Goal: Task Accomplishment & Management: Use online tool/utility

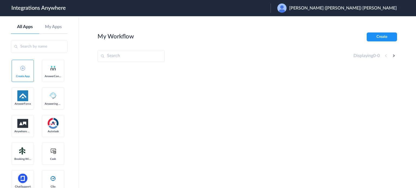
drag, startPoint x: 122, startPoint y: 51, endPoint x: 124, endPoint y: 55, distance: 4.2
click at [122, 51] on input "text" at bounding box center [131, 56] width 67 height 12
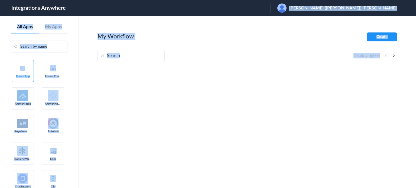
drag, startPoint x: 357, startPoint y: 5, endPoint x: 246, endPoint y: 68, distance: 127.7
click at [249, 0] on body "Integrations Anywhere Launch Account Kenneth (Kenny) Powell My Account Logout A…" at bounding box center [208, 0] width 416 height 0
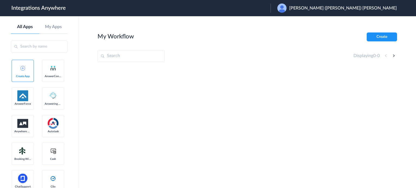
click at [211, 107] on div at bounding box center [248, 108] width 300 height 81
click at [23, 25] on link "All Apps" at bounding box center [25, 26] width 28 height 5
click at [57, 27] on link "My Apps" at bounding box center [53, 26] width 28 height 5
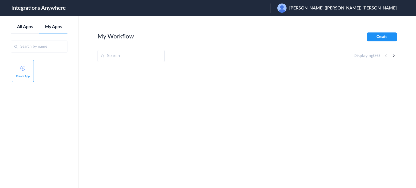
click at [24, 29] on link "All Apps" at bounding box center [25, 26] width 28 height 5
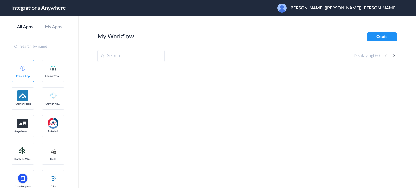
click at [135, 63] on section "My Workflow Create Displaying 0 - 0" at bounding box center [248, 119] width 300 height 172
click at [139, 57] on input "text" at bounding box center [131, 56] width 67 height 12
paste input "9192671236"
type input "91926712367"
drag, startPoint x: 123, startPoint y: 54, endPoint x: 98, endPoint y: 55, distance: 24.1
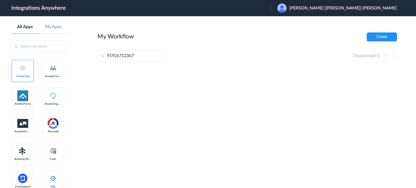
click at [98, 55] on input "91926712367" at bounding box center [131, 56] width 67 height 12
click at [357, 11] on span "[PERSON_NAME] ([PERSON_NAME]) [PERSON_NAME]" at bounding box center [344, 8] width 108 height 5
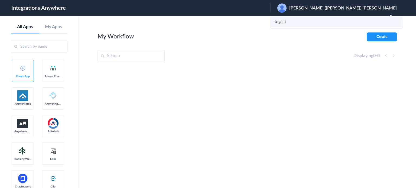
click at [349, 20] on li "Logout" at bounding box center [337, 22] width 132 height 10
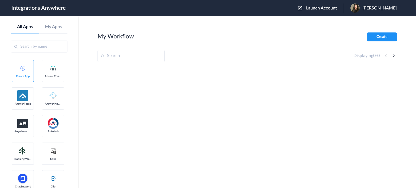
click at [140, 54] on input "text" at bounding box center [131, 56] width 67 height 12
paste input "9192671236"
type input "9192671236"
click at [319, 7] on span "Launch Account" at bounding box center [321, 8] width 31 height 4
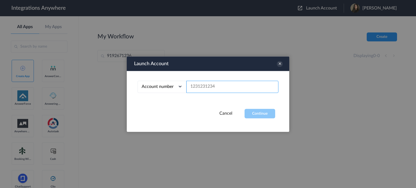
click at [220, 86] on input "text" at bounding box center [233, 87] width 92 height 12
paste input "9192671236"
type input "9192671236"
click at [252, 111] on button "Continue" at bounding box center [260, 113] width 31 height 9
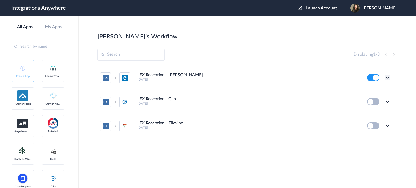
click at [388, 77] on icon at bounding box center [387, 77] width 5 height 5
click at [373, 100] on link "Task history" at bounding box center [373, 100] width 26 height 4
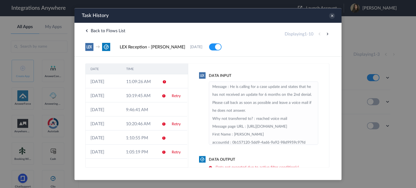
scroll to position [26, 0]
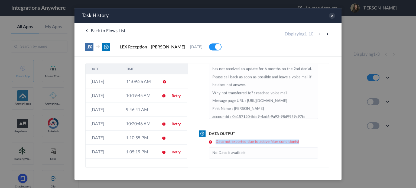
drag, startPoint x: 214, startPoint y: 142, endPoint x: 303, endPoint y: 143, distance: 88.1
click at [303, 143] on h6 "Data not exported due to active filter condition(s)" at bounding box center [264, 142] width 110 height 5
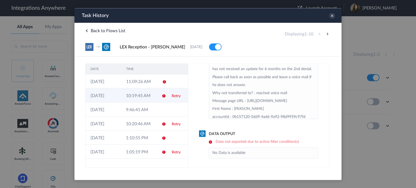
click at [157, 95] on td at bounding box center [162, 95] width 10 height 14
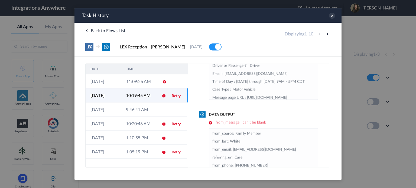
scroll to position [53, 0]
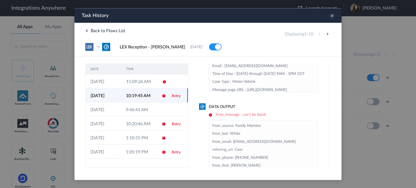
click at [331, 16] on icon at bounding box center [332, 16] width 6 height 6
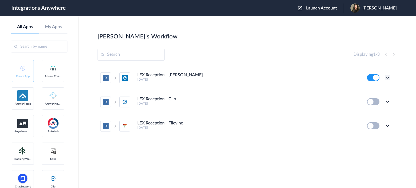
click at [390, 78] on icon at bounding box center [387, 77] width 5 height 5
click at [376, 92] on li "Edit" at bounding box center [372, 90] width 35 height 10
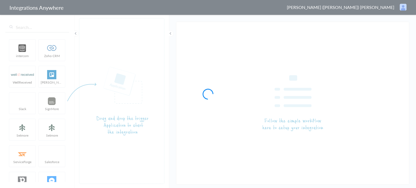
type input "LEX Reception - [PERSON_NAME]"
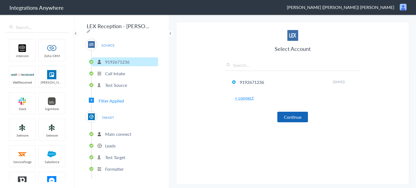
click at [287, 116] on button "Continue" at bounding box center [293, 117] width 31 height 11
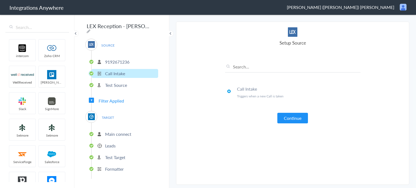
click at [293, 115] on button "Continue" at bounding box center [293, 118] width 31 height 11
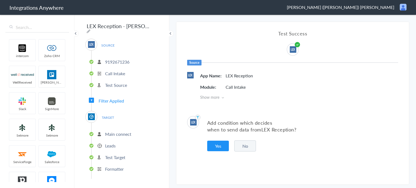
drag, startPoint x: 209, startPoint y: 124, endPoint x: 300, endPoint y: 129, distance: 92.0
click at [300, 129] on p "Add condition which decides when to send data from LEX Reception ?" at bounding box center [302, 127] width 191 height 14
click at [216, 129] on p "Add condition which decides when to send data from LEX Reception ?" at bounding box center [302, 127] width 191 height 14
drag, startPoint x: 231, startPoint y: 130, endPoint x: 259, endPoint y: 128, distance: 28.0
click at [259, 128] on p "Add condition which decides when to send data from LEX Reception ?" at bounding box center [302, 127] width 191 height 14
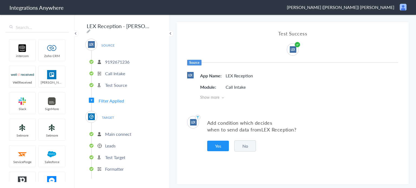
click at [311, 136] on div "Add condition which decides when to send data from LEX Reception ? Yes No" at bounding box center [293, 134] width 233 height 52
click at [105, 117] on span "TARGET" at bounding box center [108, 117] width 21 height 7
click at [108, 114] on span "TARGET" at bounding box center [108, 117] width 21 height 7
click at [110, 131] on p "Main connect" at bounding box center [118, 134] width 26 height 6
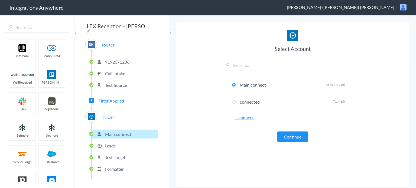
click at [131, 144] on li "Leads" at bounding box center [125, 146] width 67 height 9
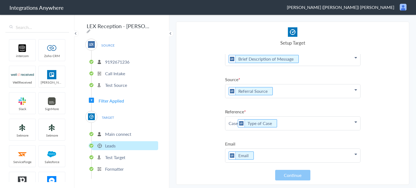
scroll to position [105, 0]
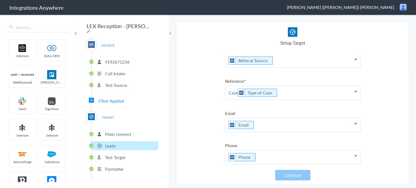
click at [113, 155] on p "Test Target" at bounding box center [115, 158] width 20 height 6
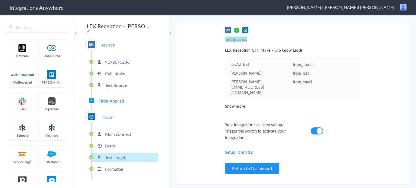
drag, startPoint x: 224, startPoint y: 39, endPoint x: 269, endPoint y: 39, distance: 45.0
click at [269, 39] on section "Select Account 9192671236 Rename Delete ([DATE]) + connect Continue Setup Sourc…" at bounding box center [292, 103] width 233 height 163
click at [273, 106] on div "Test Success Invalid data for email LEX Reception Call Intake - Clio Grow Leads…" at bounding box center [293, 103] width 136 height 152
